Goal: Information Seeking & Learning: Learn about a topic

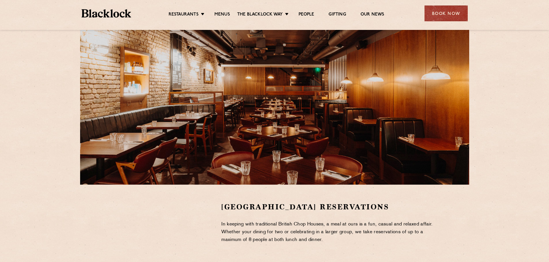
scroll to position [22, 0]
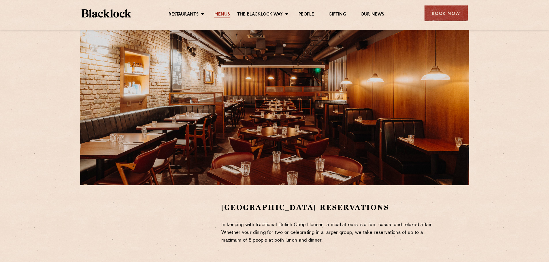
click at [224, 14] on link "Menus" at bounding box center [222, 15] width 16 height 6
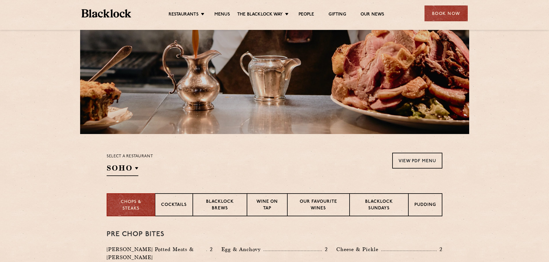
scroll to position [71, 0]
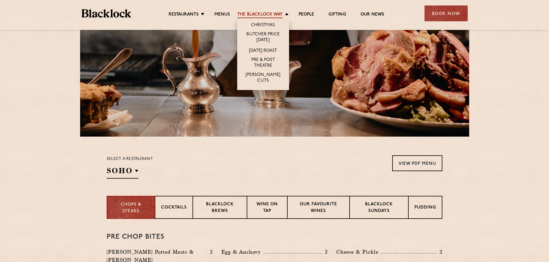
click at [276, 14] on link "The Blacklock Way" at bounding box center [260, 15] width 46 height 6
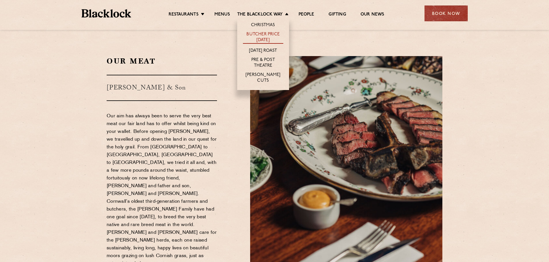
click at [272, 37] on link "Butcher Price [DATE]" at bounding box center [263, 38] width 40 height 12
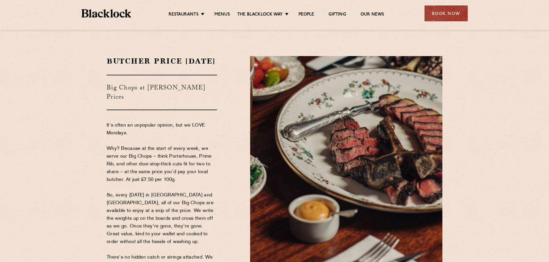
click at [308, 8] on div "Restaurants Soho City Shoreditch Covent Garden Canary Wharf Manchester Birmingh…" at bounding box center [274, 13] width 403 height 26
click at [309, 12] on link "People" at bounding box center [307, 15] width 16 height 6
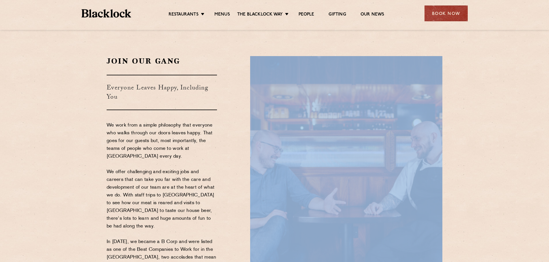
drag, startPoint x: 543, startPoint y: 39, endPoint x: 538, endPoint y: 72, distance: 33.5
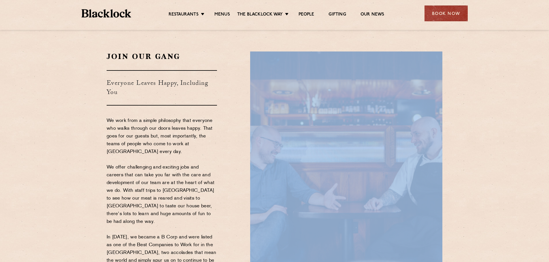
click at [545, 50] on section "Join Our Gang Everyone Leaves Happy, Including You We work from a simple philos…" at bounding box center [274, 174] width 549 height 280
click at [539, 68] on section "Join Our Gang Everyone Leaves Happy, Including You We work from a simple philos…" at bounding box center [274, 174] width 549 height 280
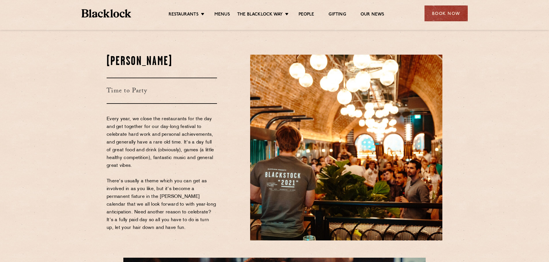
scroll to position [0, 0]
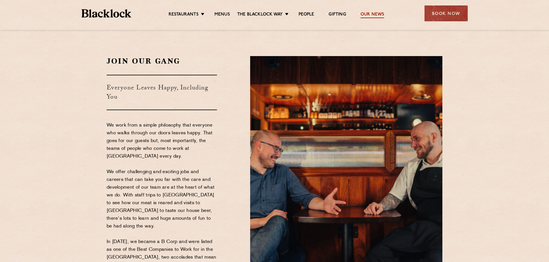
click at [373, 12] on link "Our News" at bounding box center [372, 15] width 24 height 6
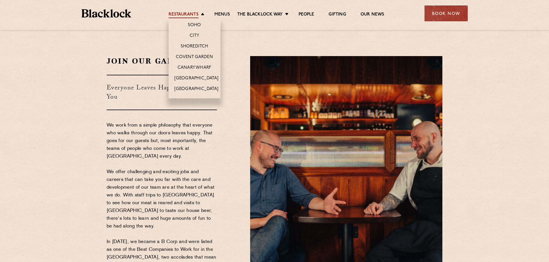
click at [190, 13] on link "Restaurants" at bounding box center [184, 15] width 30 height 6
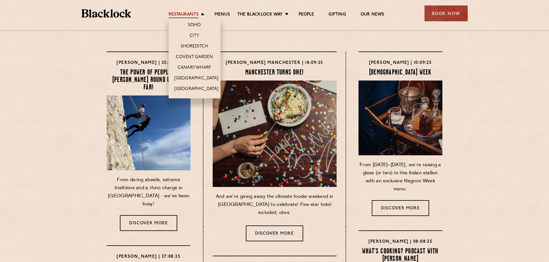
click at [183, 14] on link "Restaurants" at bounding box center [184, 15] width 30 height 6
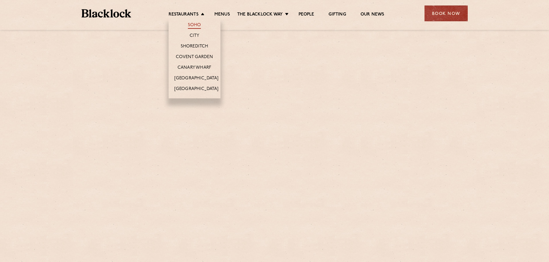
click at [197, 25] on link "Soho" at bounding box center [194, 25] width 13 height 6
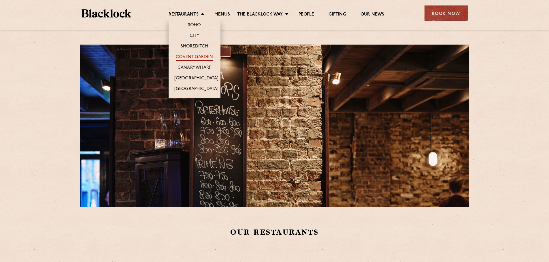
click at [195, 58] on link "Covent Garden" at bounding box center [194, 57] width 37 height 6
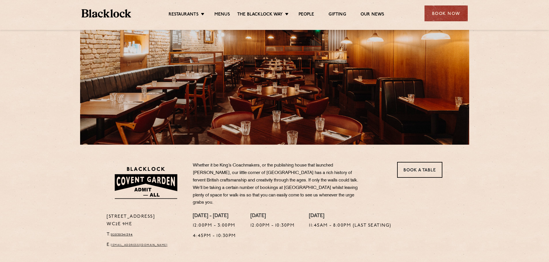
scroll to position [63, 0]
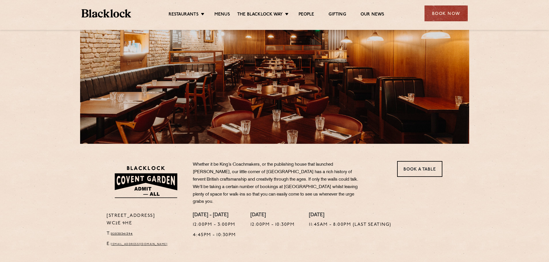
click at [549, 105] on div "[STREET_ADDRESS] T: 02030341394 E: [EMAIL_ADDRESS][DOMAIN_NAME] Whether it be K…" at bounding box center [274, 213] width 549 height 552
click at [549, 107] on div "[STREET_ADDRESS] T: 02030341394 E: [EMAIL_ADDRESS][DOMAIN_NAME] Whether it be K…" at bounding box center [274, 213] width 549 height 552
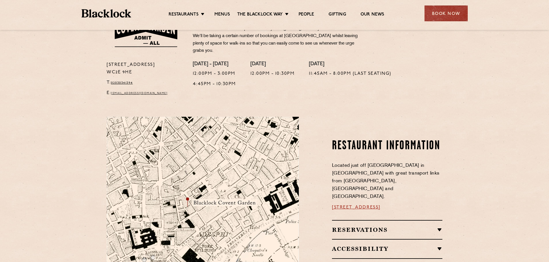
scroll to position [0, 0]
